Goal: Task Accomplishment & Management: Use online tool/utility

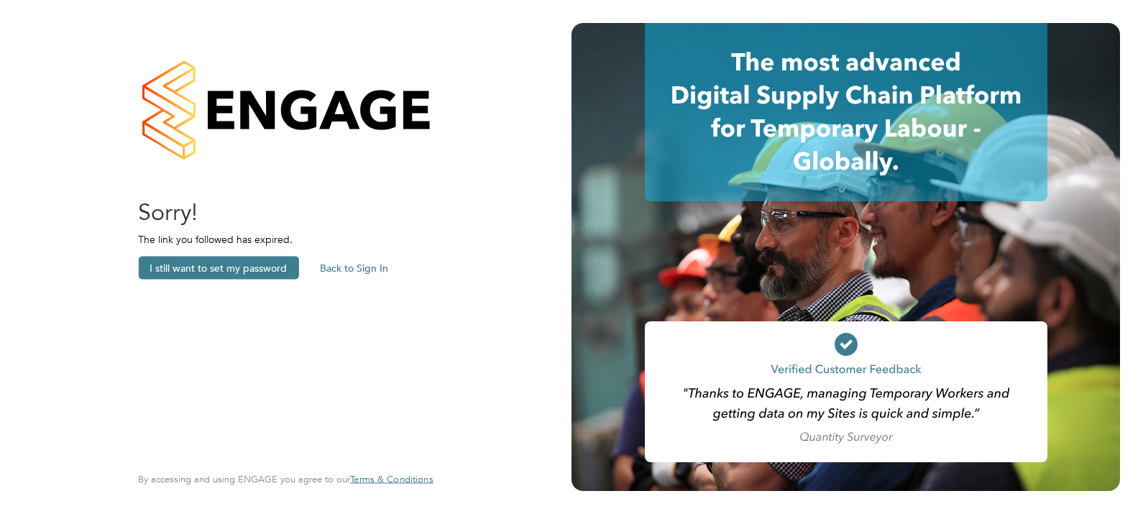
click at [363, 263] on button "Back to Sign In" at bounding box center [353, 268] width 91 height 23
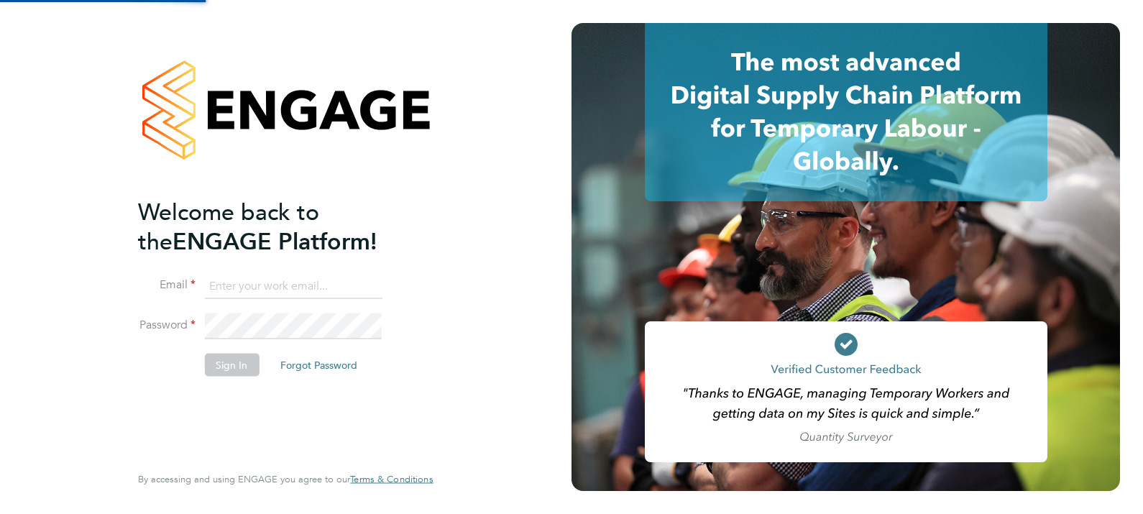
type input "[PERSON_NAME][EMAIL_ADDRESS][PERSON_NAME][DOMAIN_NAME]"
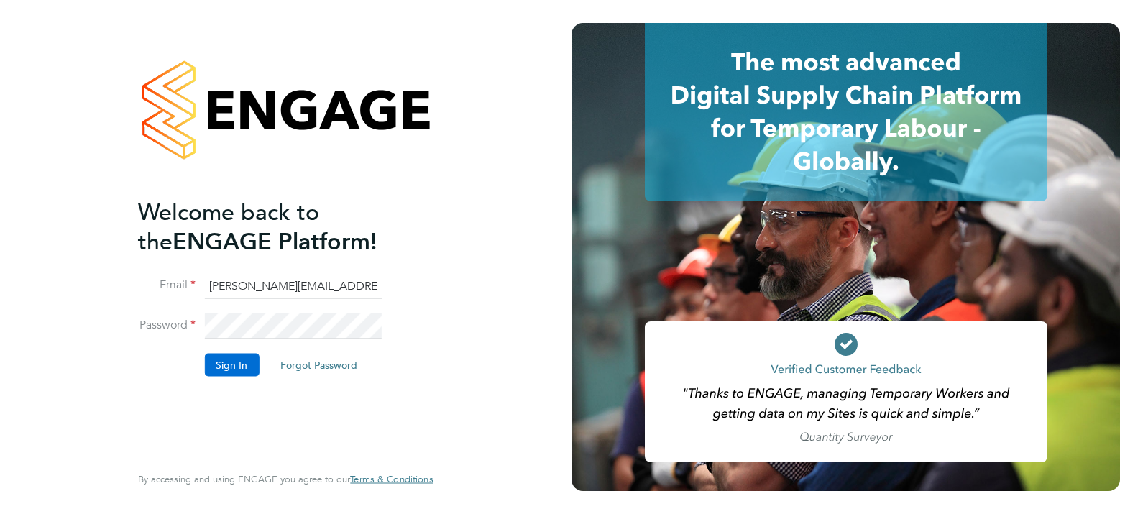
click at [228, 361] on button "Sign In" at bounding box center [231, 364] width 55 height 23
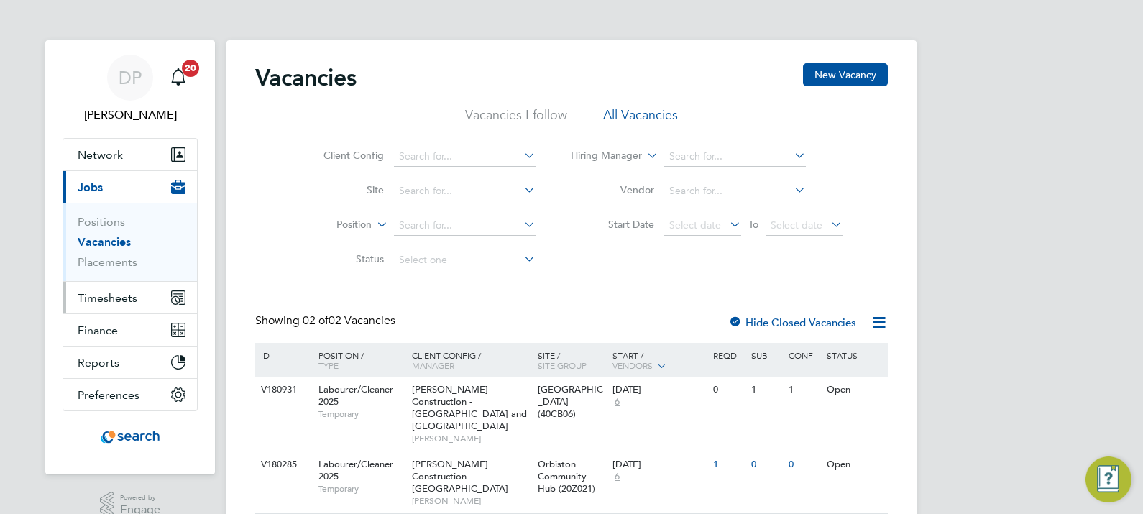
click at [120, 303] on span "Timesheets" at bounding box center [108, 298] width 60 height 14
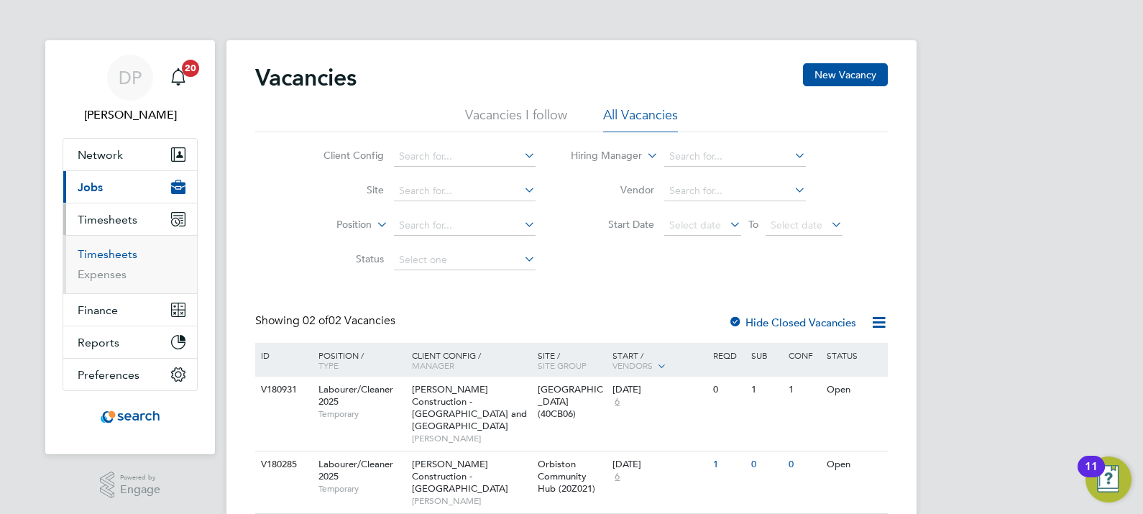
click at [104, 254] on link "Timesheets" at bounding box center [108, 254] width 60 height 14
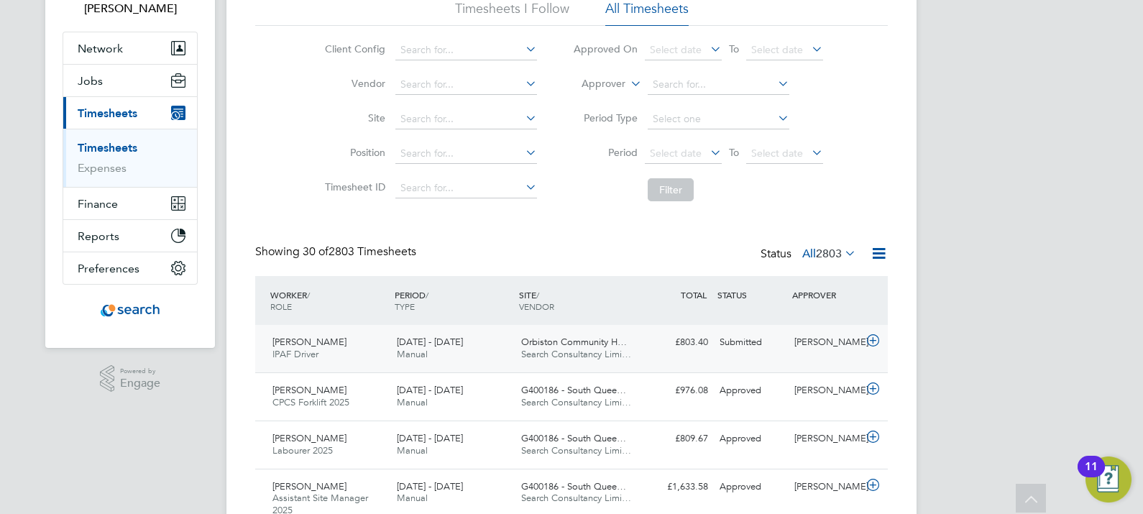
click at [635, 346] on div "Orbiston Community H… Search Consultancy Limi…" at bounding box center [577, 349] width 124 height 36
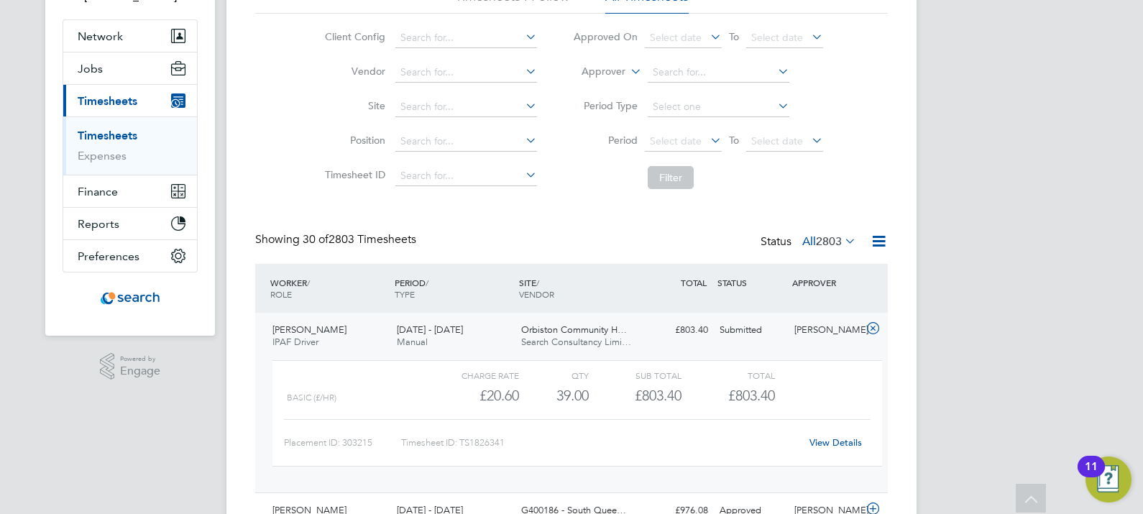
click at [840, 441] on link "View Details" at bounding box center [835, 442] width 52 height 12
